Goal: Task Accomplishment & Management: Use online tool/utility

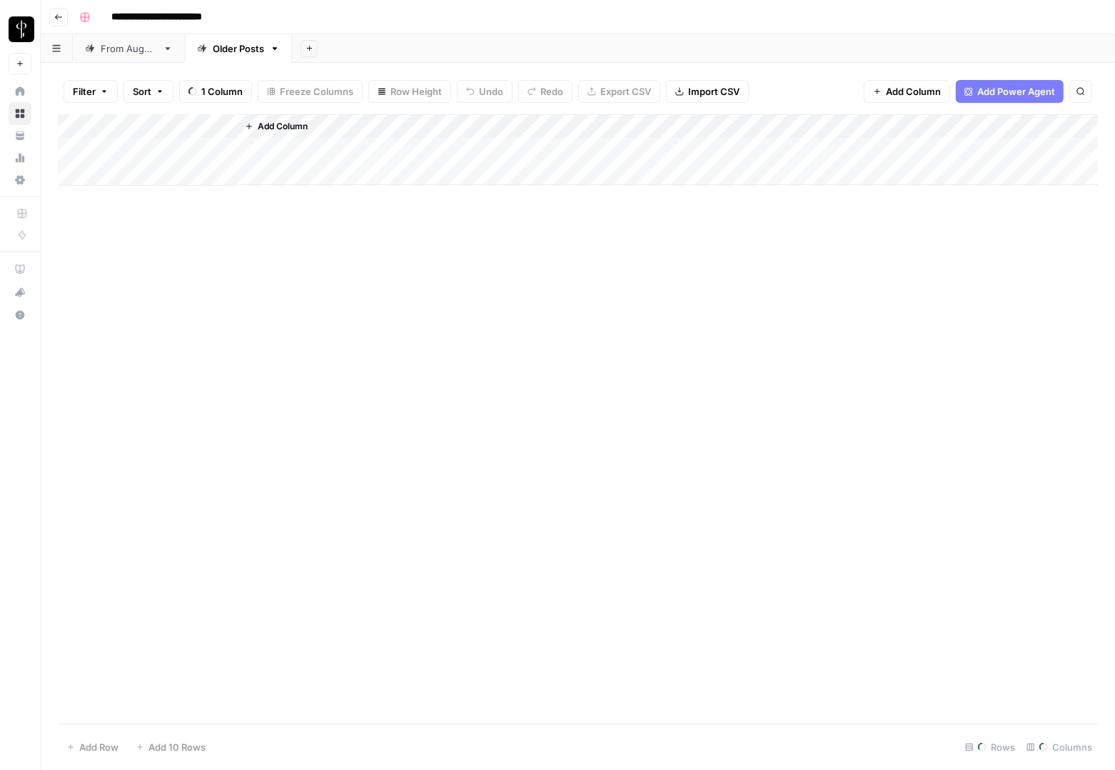
click at [114, 56] on link "From [DATE]" at bounding box center [129, 48] width 112 height 29
click at [161, 241] on div "Add Column" at bounding box center [578, 418] width 1040 height 609
click at [135, 309] on div "Add Column" at bounding box center [578, 418] width 1040 height 609
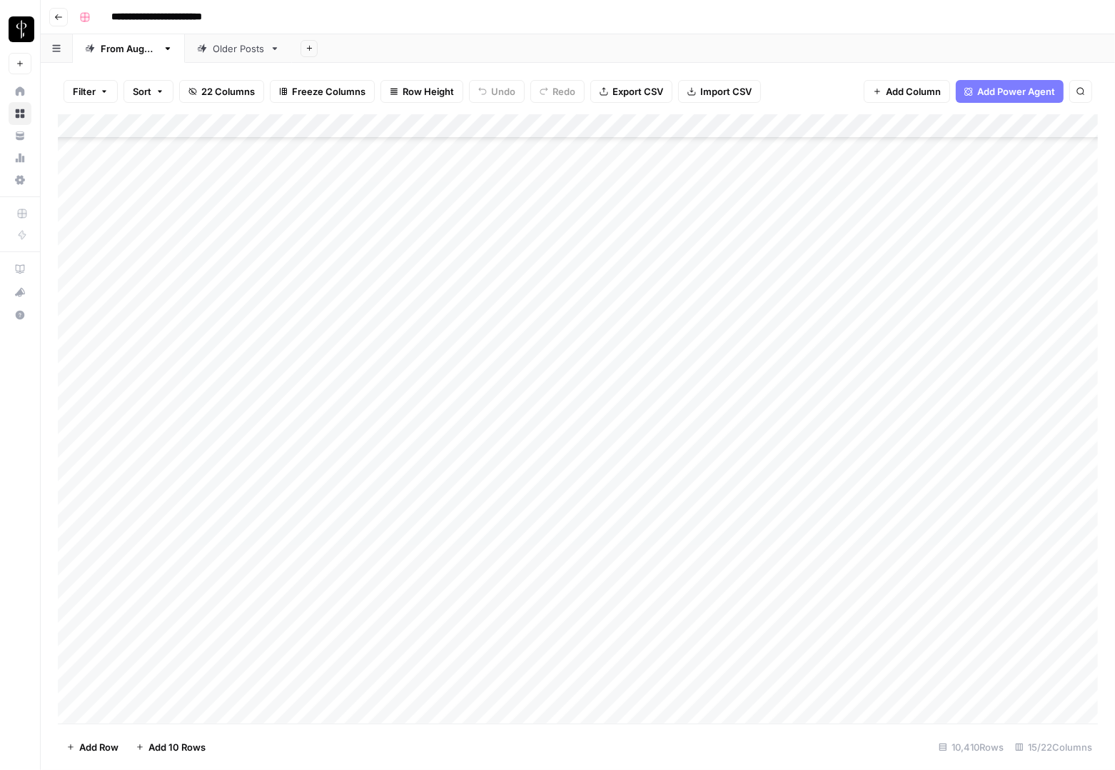
scroll to position [252108, 0]
click at [160, 685] on div "Add Column" at bounding box center [578, 418] width 1040 height 609
click at [752, 684] on div "Add Column" at bounding box center [578, 418] width 1040 height 609
click at [758, 683] on div "Add Column" at bounding box center [578, 418] width 1040 height 609
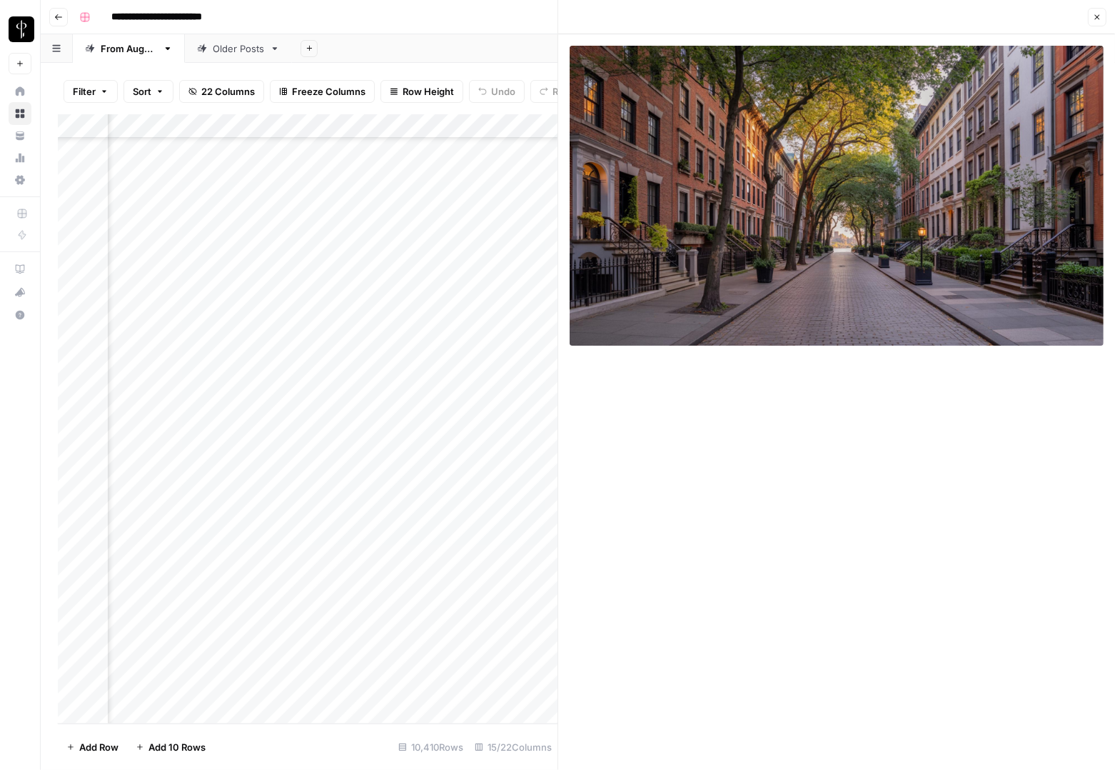
click at [1100, 23] on button "Close" at bounding box center [1097, 17] width 19 height 19
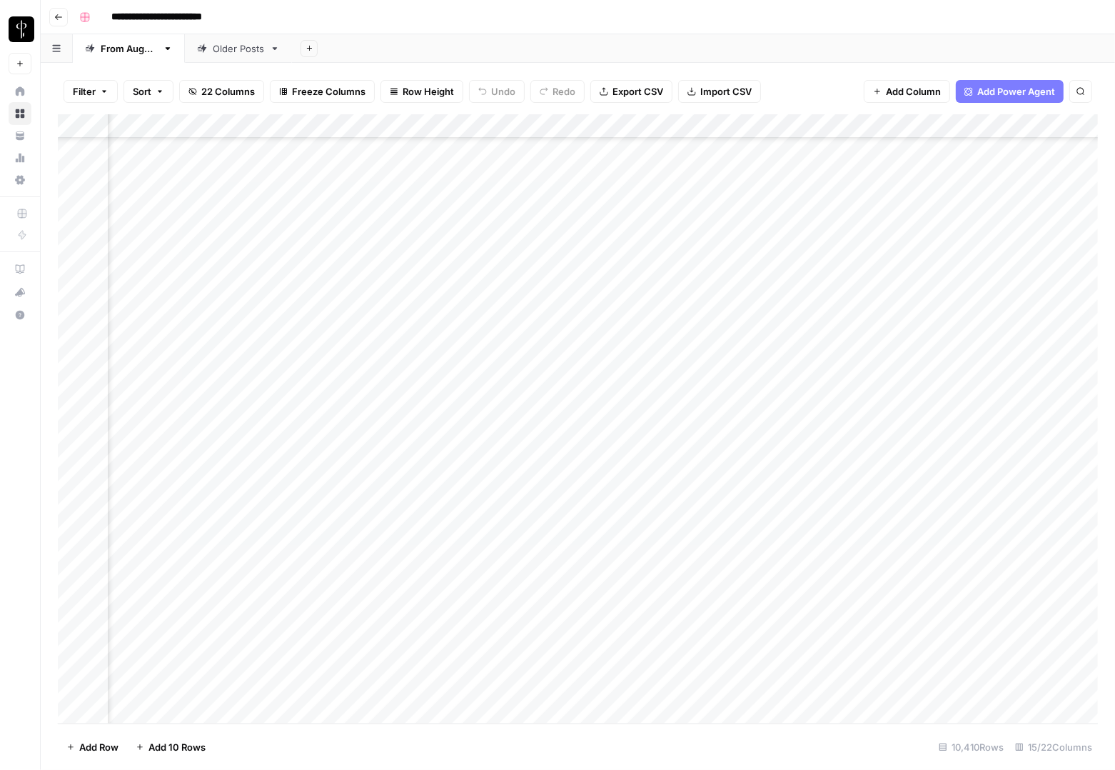
click at [935, 683] on div "Add Column" at bounding box center [578, 418] width 1040 height 609
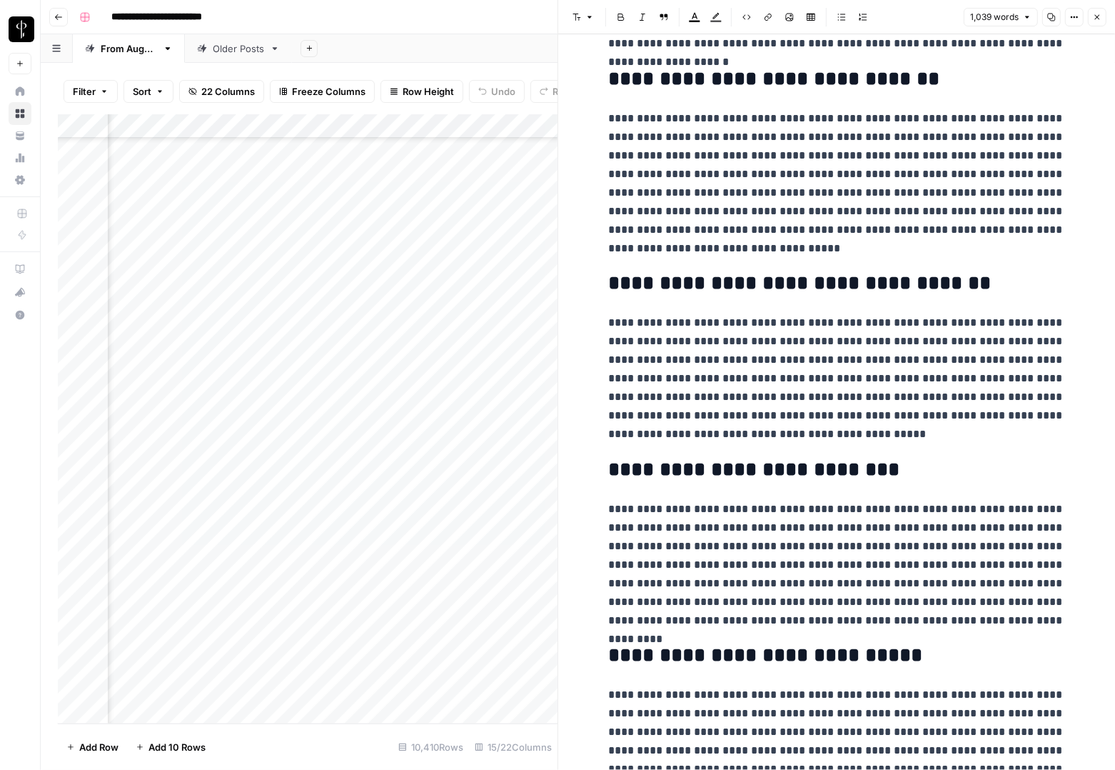
scroll to position [794, 0]
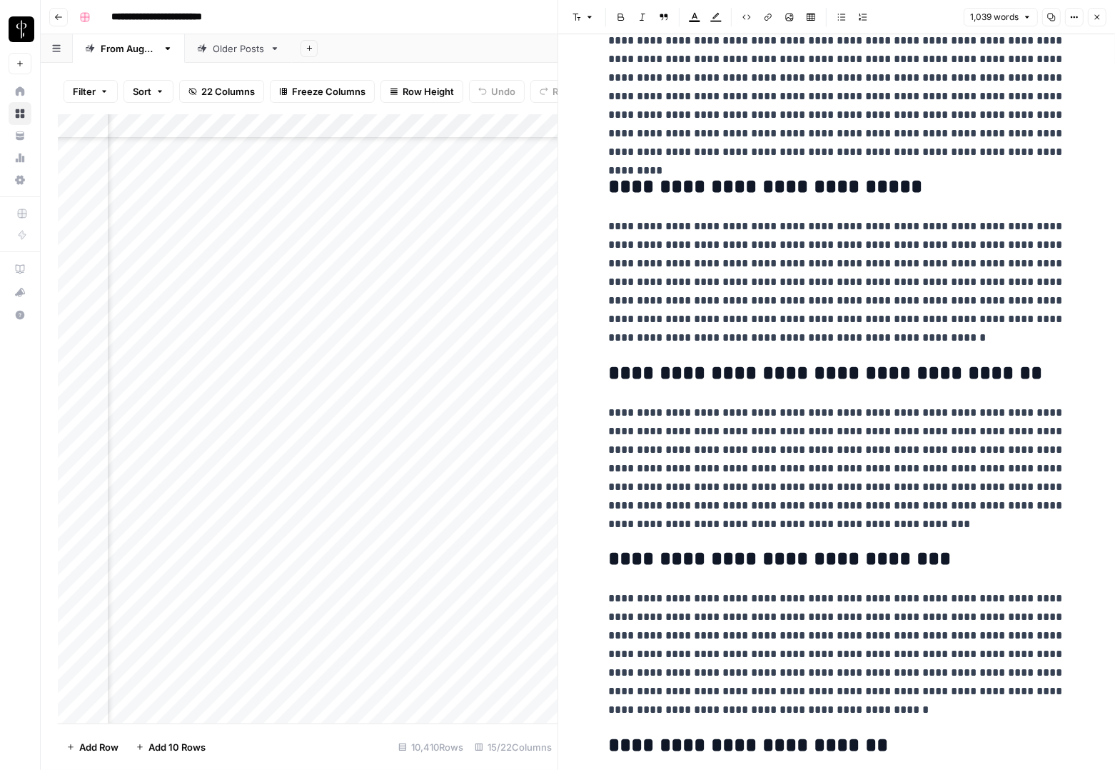
click at [1098, 20] on icon "button" at bounding box center [1097, 17] width 9 height 9
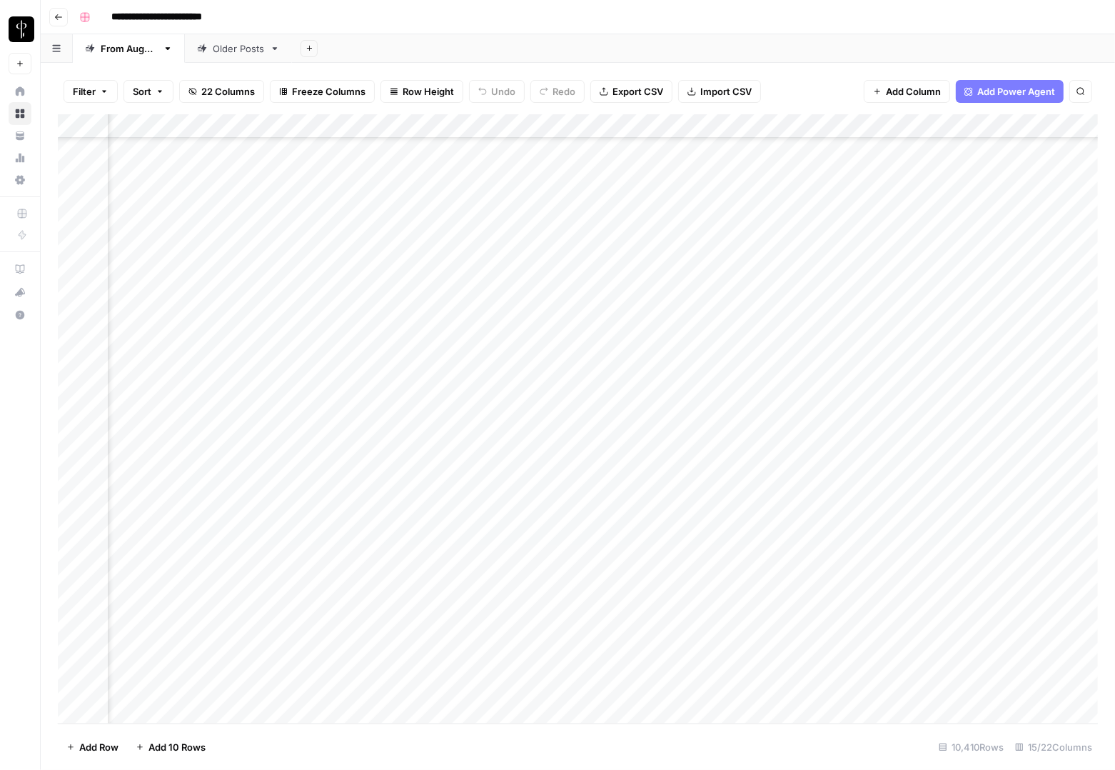
scroll to position [252108, 765]
click at [816, 690] on div "Add Column" at bounding box center [578, 418] width 1040 height 609
